Goal: Navigation & Orientation: Find specific page/section

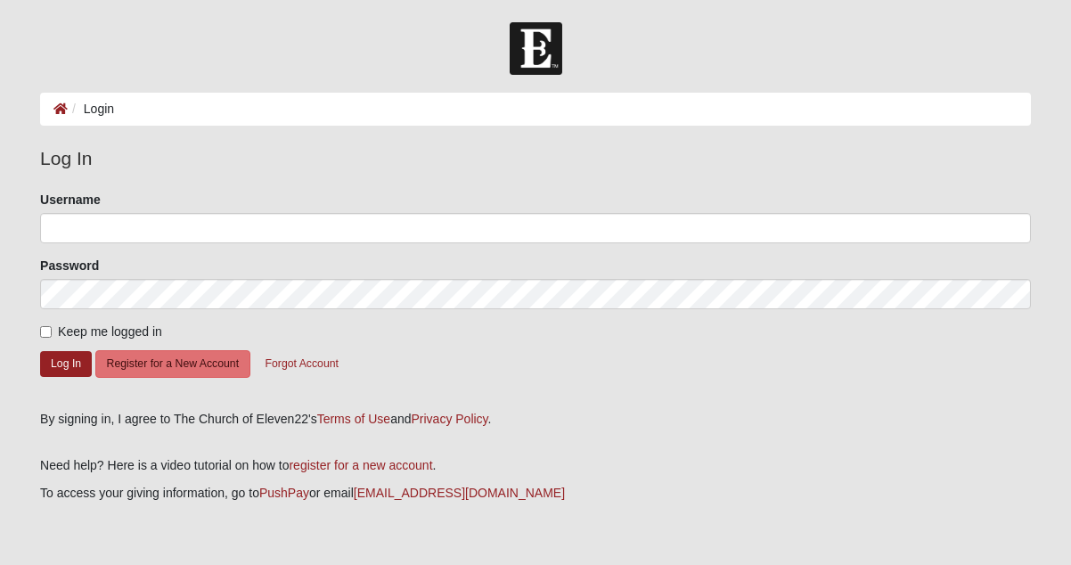
click at [443, 111] on ol "Login" at bounding box center [535, 109] width 991 height 33
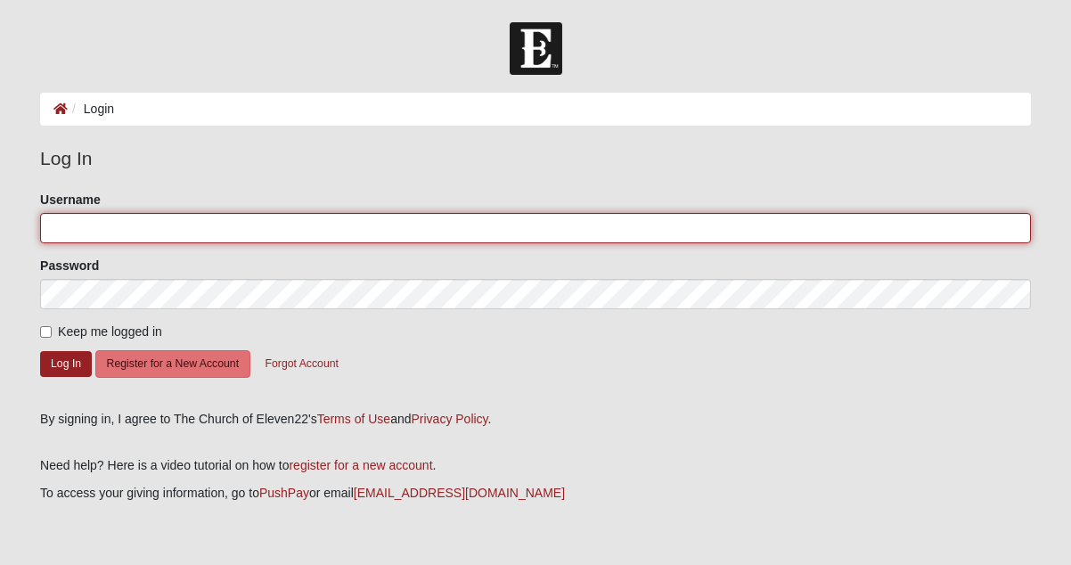
type input "[EMAIL_ADDRESS][DOMAIN_NAME]"
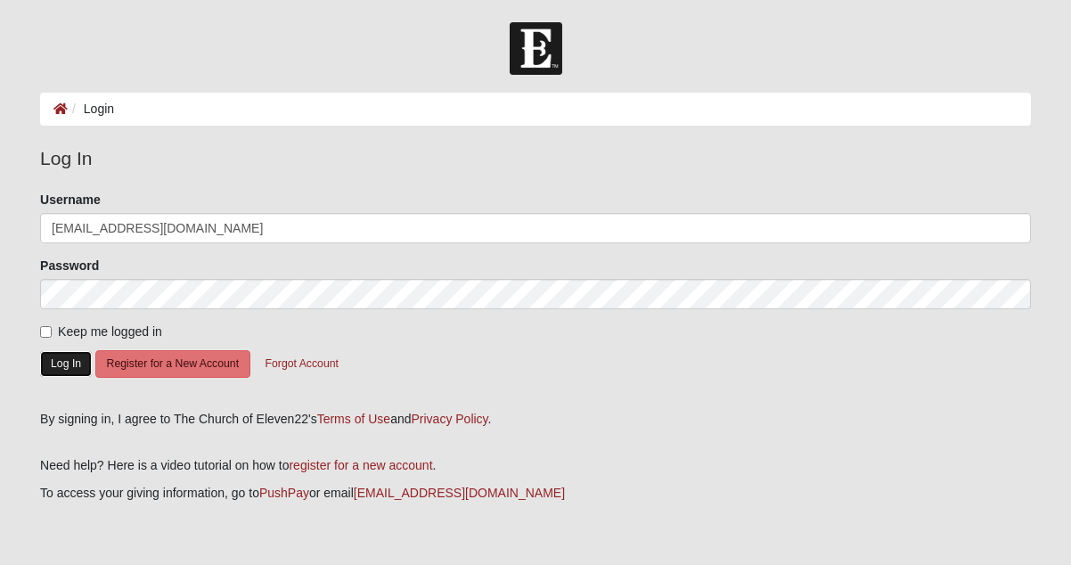
click at [71, 352] on button "Log In" at bounding box center [66, 364] width 52 height 26
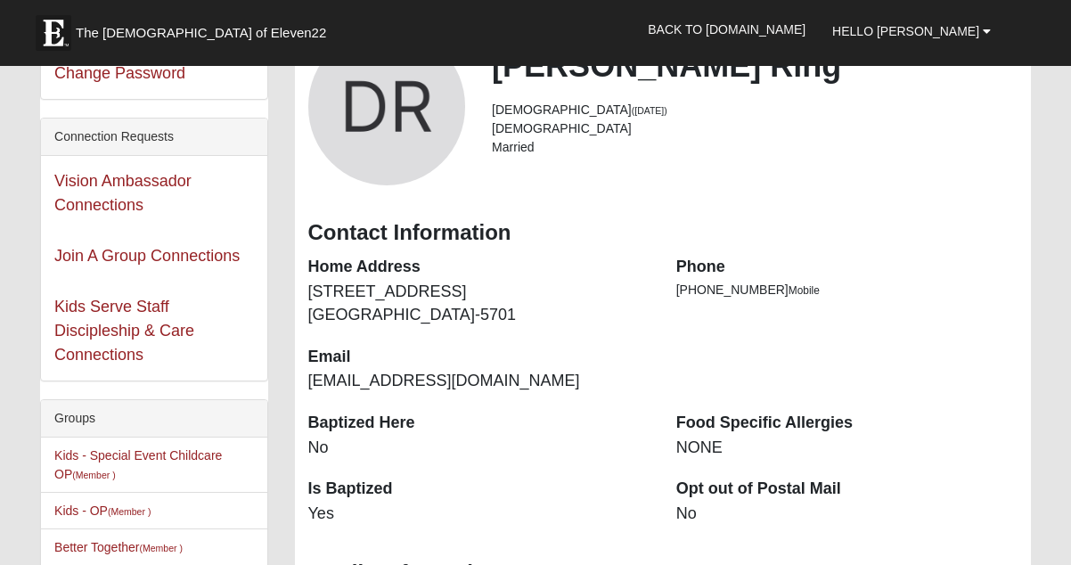
scroll to position [88, 0]
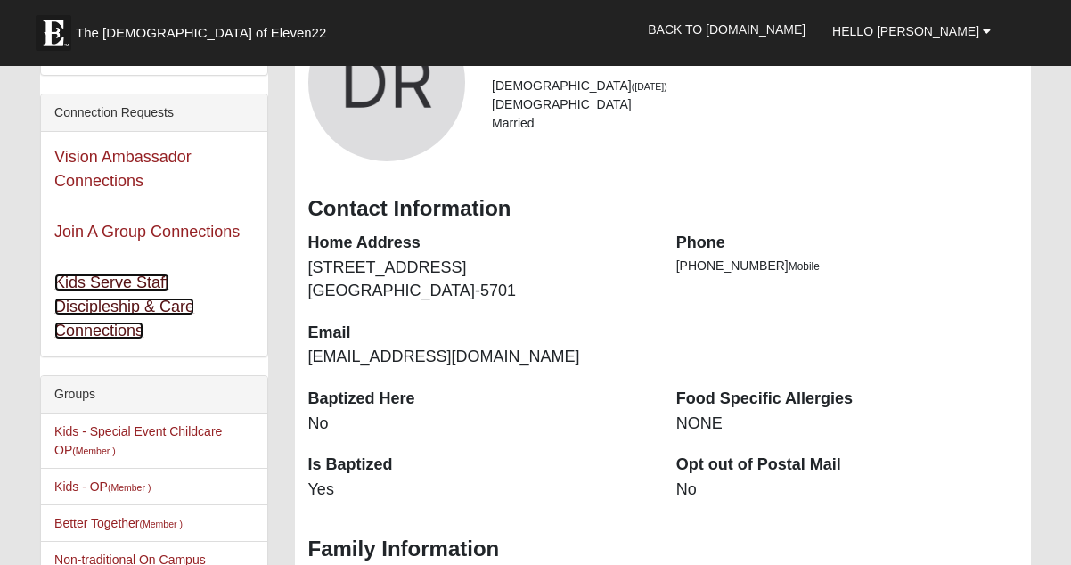
click at [93, 304] on link "Kids Serve Staff Discipleship & Care Connections" at bounding box center [124, 307] width 140 height 66
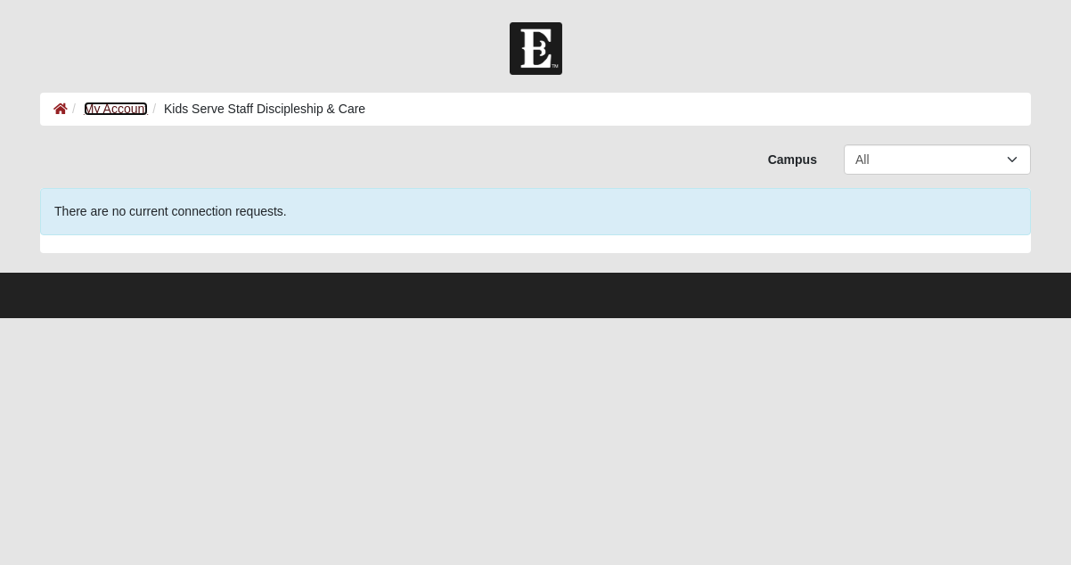
click at [104, 106] on link "My Account" at bounding box center [116, 109] width 64 height 14
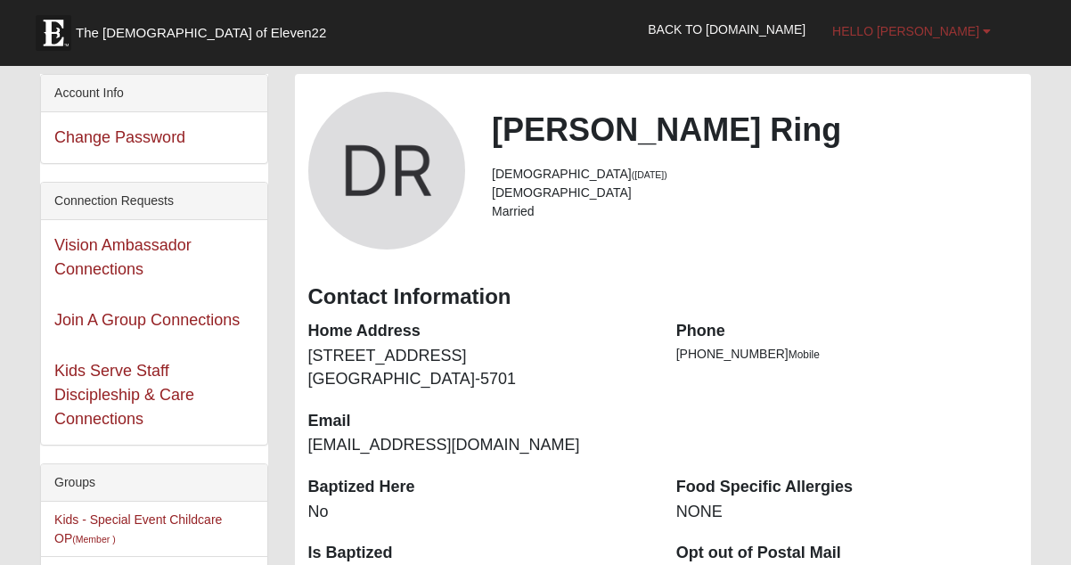
click at [977, 20] on link "Hello [PERSON_NAME]" at bounding box center [911, 31] width 185 height 45
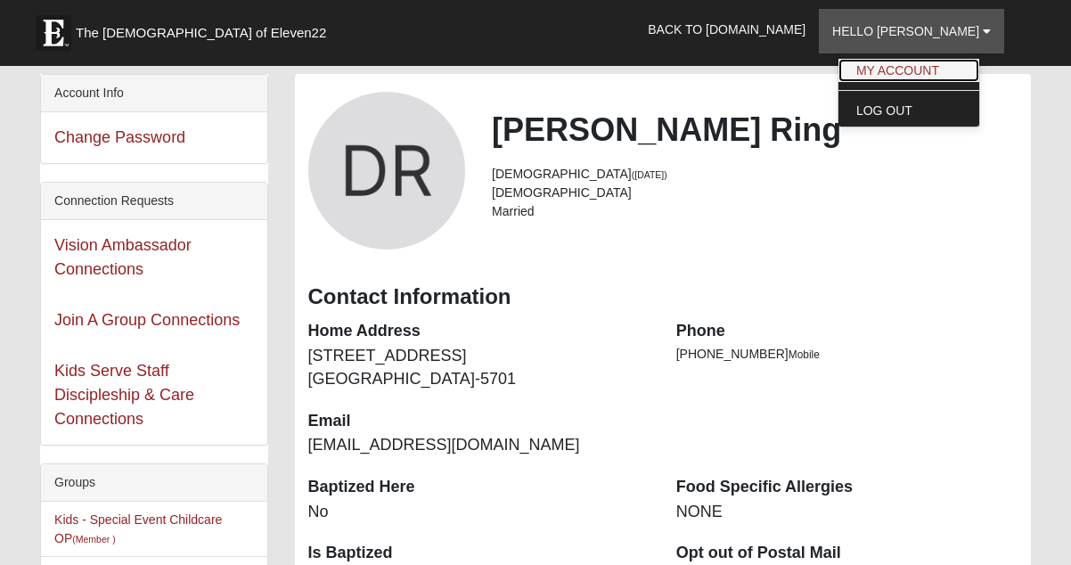
click at [970, 65] on link "My Account" at bounding box center [908, 70] width 141 height 23
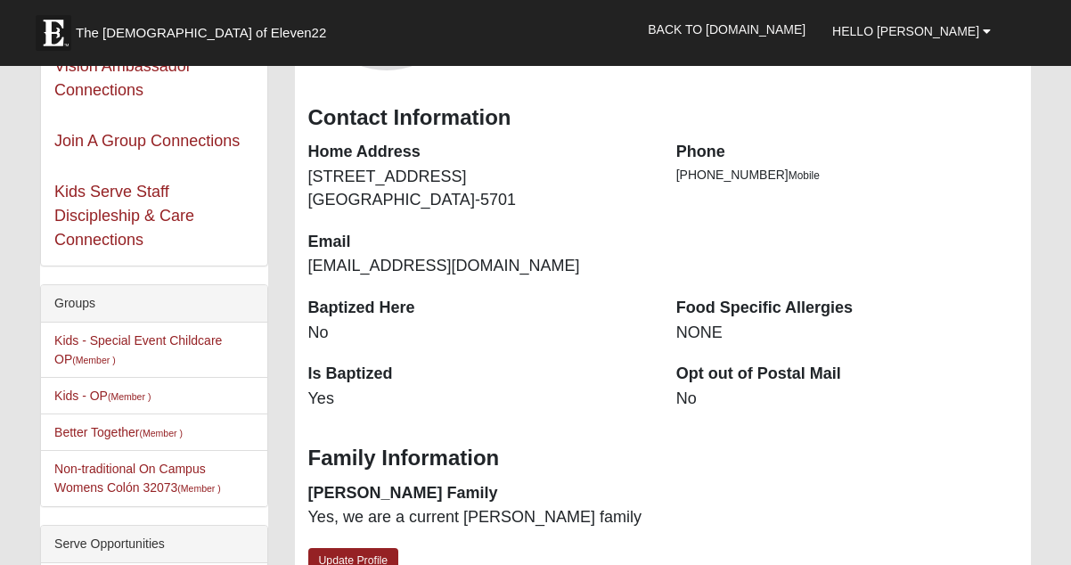
scroll to position [306, 0]
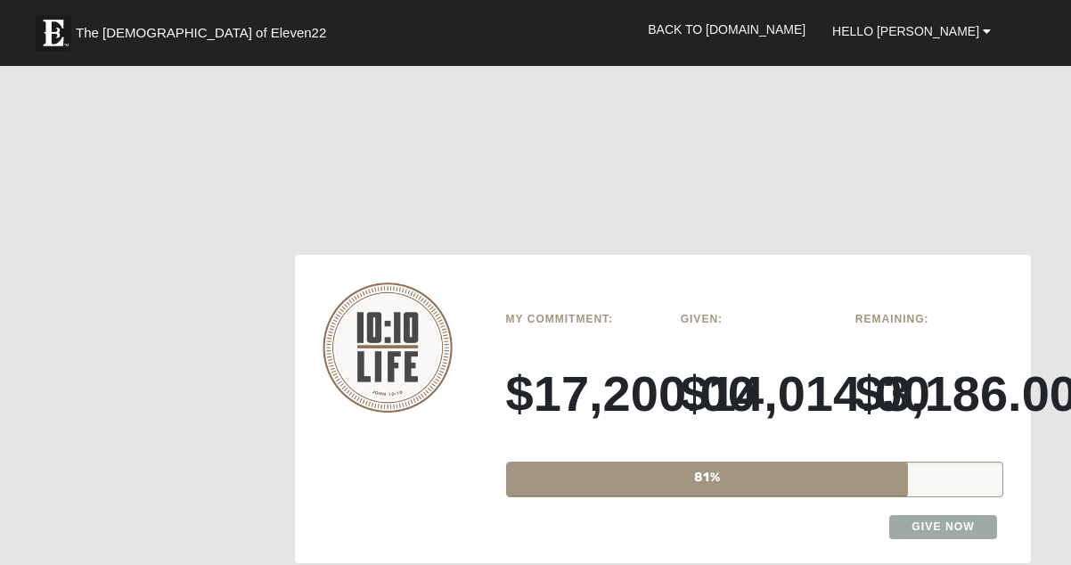
scroll to position [2172, 0]
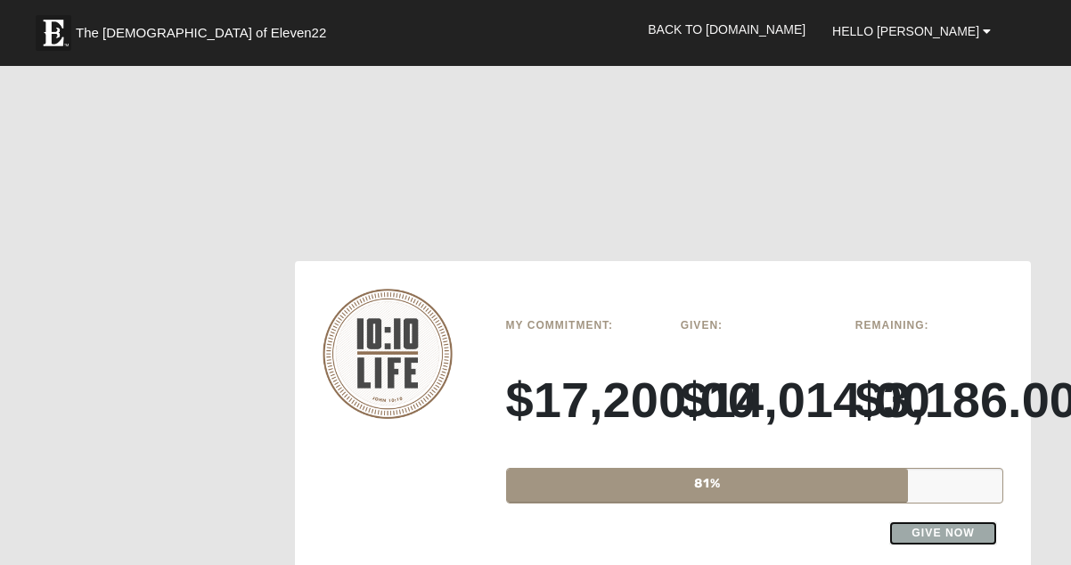
click at [944, 521] on link "Give Now" at bounding box center [943, 533] width 108 height 24
